Goal: Information Seeking & Learning: Learn about a topic

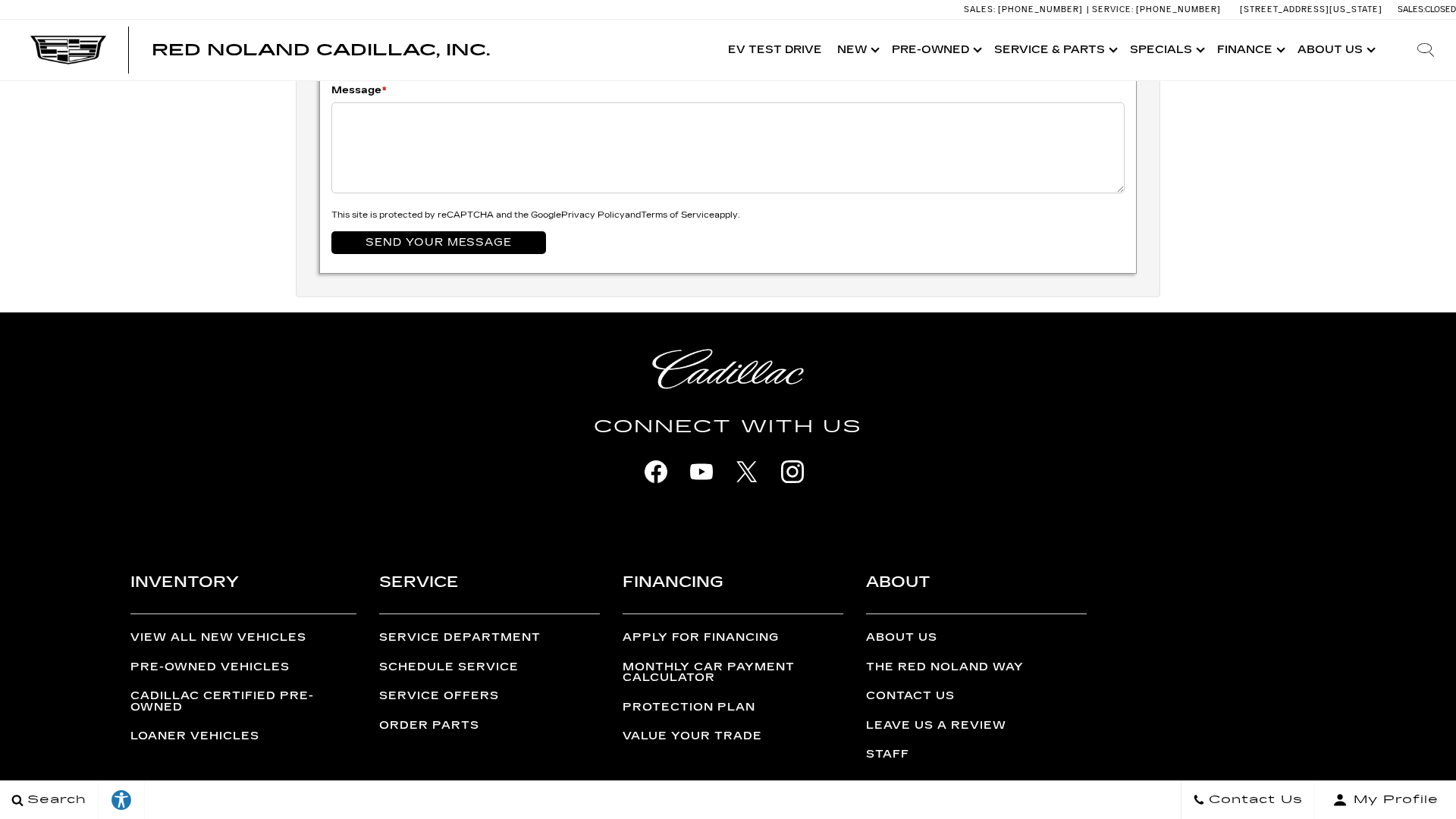
scroll to position [5360, 0]
